Goal: Transaction & Acquisition: Purchase product/service

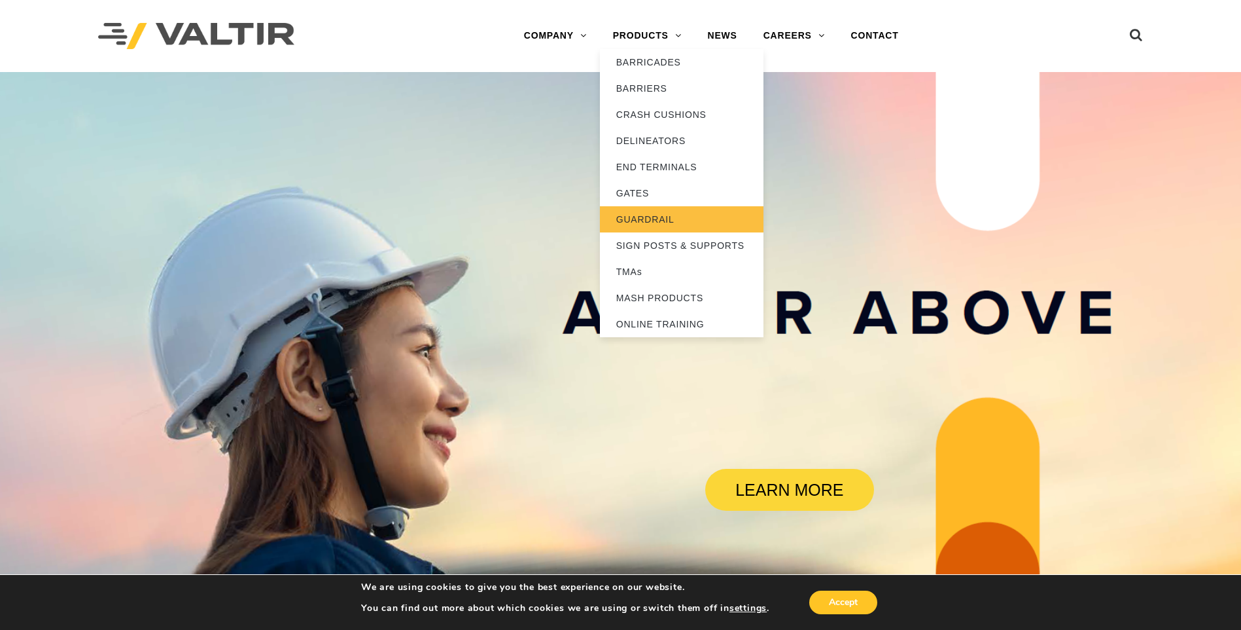
click at [645, 216] on link "GUARDRAIL" at bounding box center [682, 219] width 164 height 26
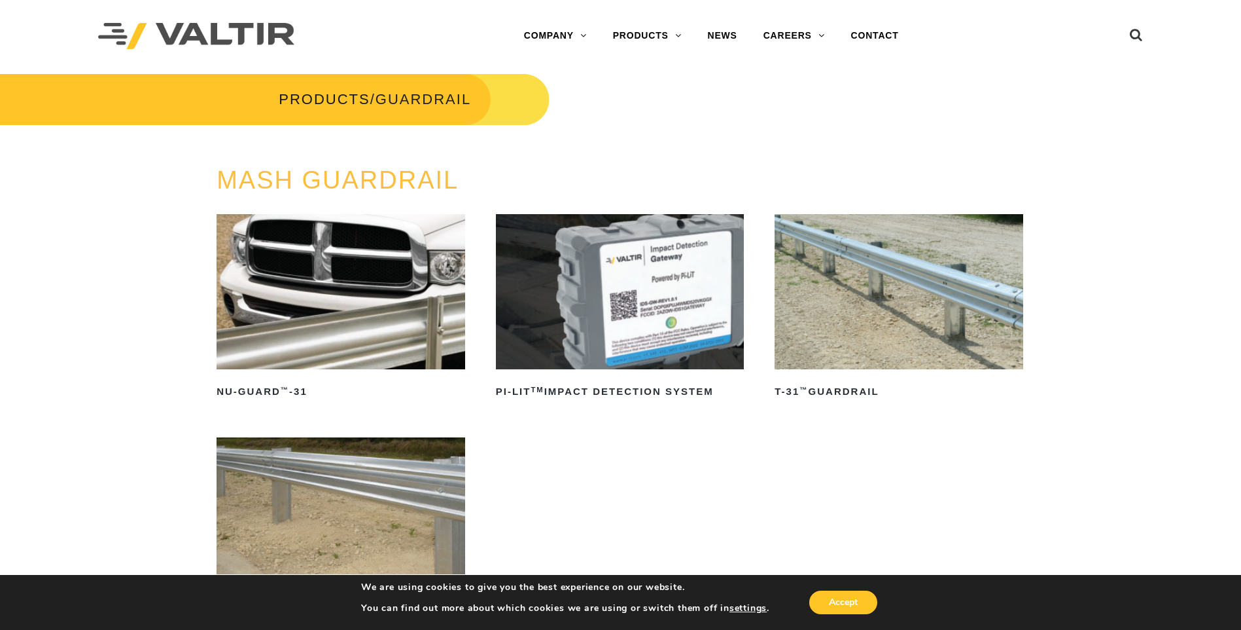
click at [904, 275] on img at bounding box center [899, 291] width 249 height 155
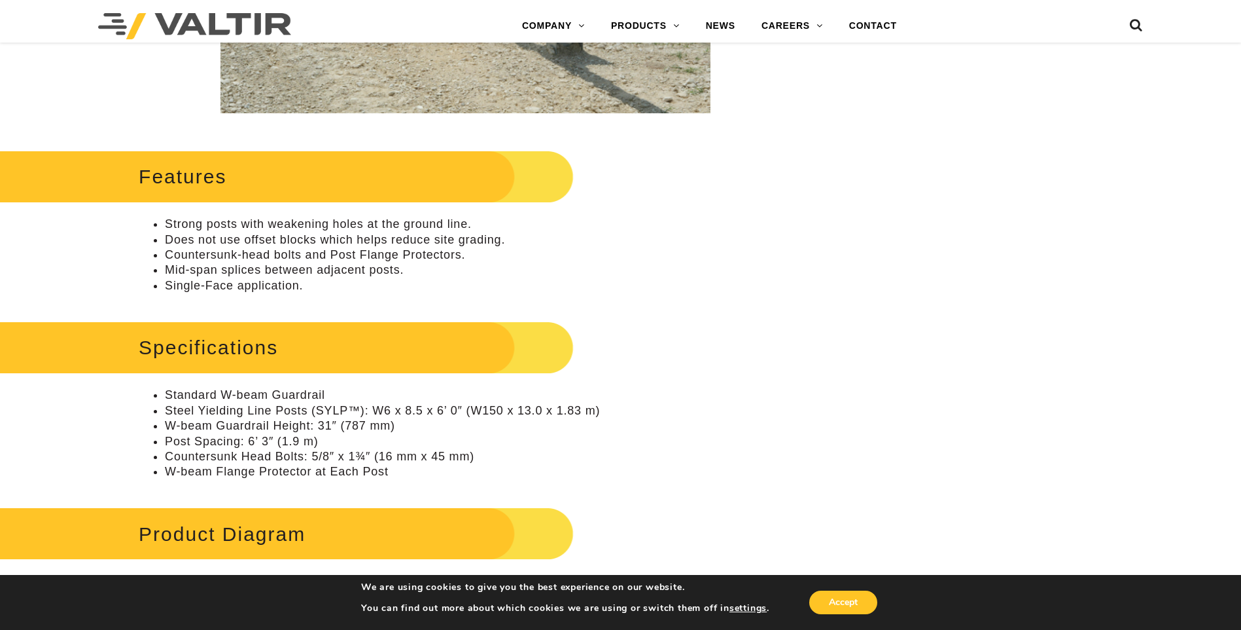
scroll to position [524, 0]
